Goal: Information Seeking & Learning: Understand process/instructions

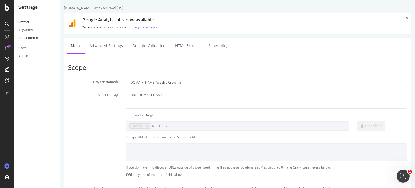
drag, startPoint x: 34, startPoint y: 38, endPoint x: 42, endPoint y: 37, distance: 8.2
click at [34, 38] on div "Data Sources" at bounding box center [27, 38] width 19 height 6
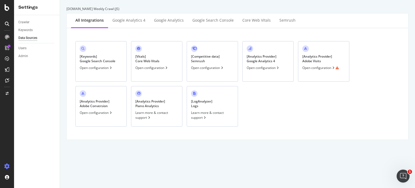
click at [320, 58] on div "[ Analytics Provider ] Adobe Visits" at bounding box center [317, 58] width 30 height 9
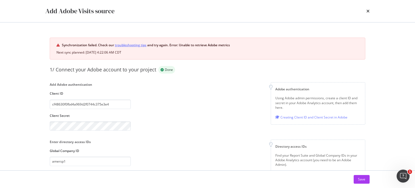
click at [122, 44] on link "troubleshooting tips" at bounding box center [131, 45] width 32 height 6
